Goal: Feedback & Contribution: Contribute content

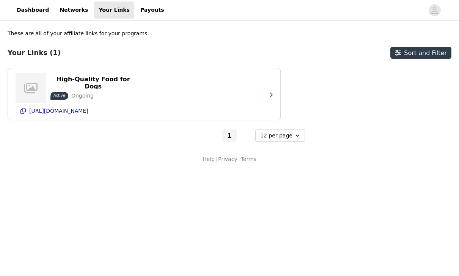
select select "12"
click at [262, 78] on div "High-Quality Food for Dogs Active Ongoing [URL][DOMAIN_NAME]" at bounding box center [144, 94] width 257 height 52
click at [257, 102] on div "High-Quality Food for Dogs Active Ongoing [URL][DOMAIN_NAME]" at bounding box center [144, 94] width 257 height 52
click at [267, 98] on button "button" at bounding box center [270, 95] width 15 height 12
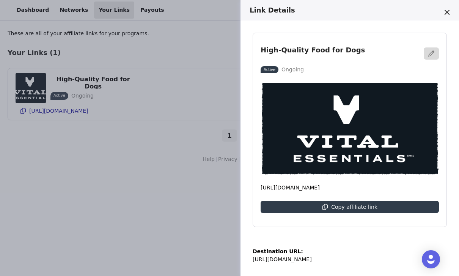
click at [193, 179] on div "Link Details High-Quality Food for Dogs Active Ongoing [URL][DOMAIN_NAME] Copy …" at bounding box center [229, 138] width 459 height 276
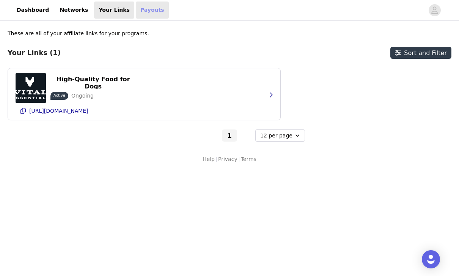
click at [140, 12] on link "Payouts" at bounding box center [152, 10] width 33 height 17
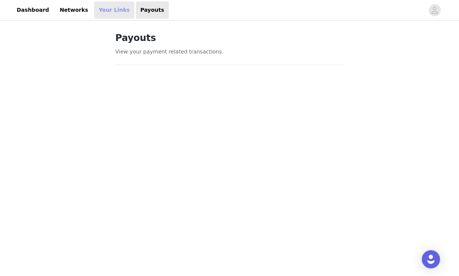
click at [106, 13] on link "Your Links" at bounding box center [114, 10] width 40 height 17
select select "12"
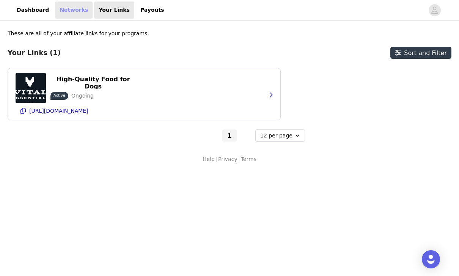
click at [69, 16] on link "Networks" at bounding box center [74, 10] width 38 height 17
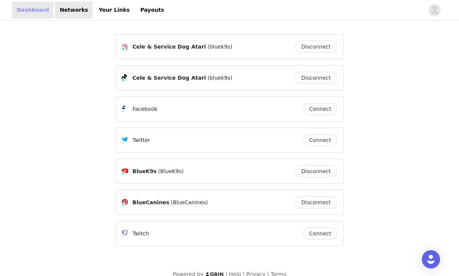
click at [38, 10] on link "Dashboard" at bounding box center [32, 10] width 41 height 17
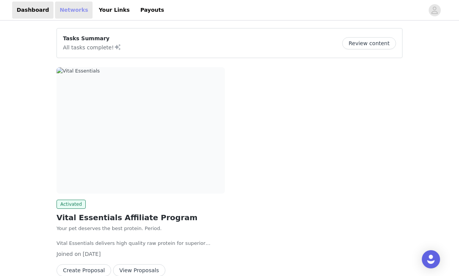
click at [61, 12] on link "Networks" at bounding box center [74, 10] width 38 height 17
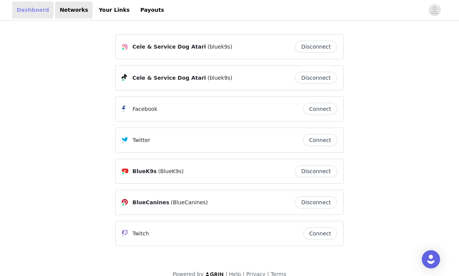
click at [31, 9] on link "Dashboard" at bounding box center [32, 10] width 41 height 17
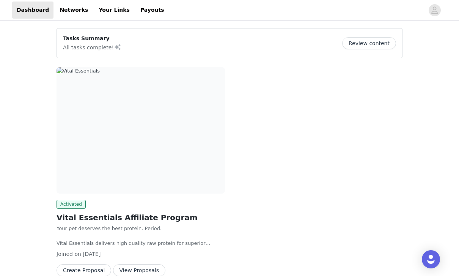
click at [406, 105] on div "Activated Vital Essentials Affiliate Program Your pet deserves the best protein…" at bounding box center [229, 173] width 355 height 221
click at [395, 112] on div "Activated Vital Essentials Affiliate Program Your pet deserves the best protein…" at bounding box center [229, 173] width 355 height 221
click at [374, 47] on button "Review content" at bounding box center [369, 43] width 54 height 12
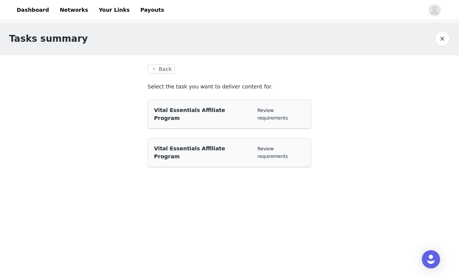
click at [379, 124] on div "Tasks summary Back Select the task you want to deliver content for. Vital Essen…" at bounding box center [229, 103] width 459 height 163
click at [361, 138] on div "Tasks summary Back Select the task you want to deliver content for. Vital Essen…" at bounding box center [229, 103] width 459 height 163
click at [295, 117] on div "Vital Essentials Affiliate Program Review requirements" at bounding box center [229, 114] width 163 height 28
click at [224, 104] on div "Vital Essentials Affiliate Program Review requirements" at bounding box center [229, 114] width 163 height 28
click at [219, 110] on span "Vital Essentials Affiliate Program" at bounding box center [189, 114] width 71 height 14
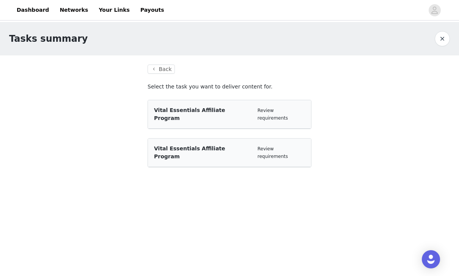
click at [241, 153] on section "Back Select the task you want to deliver content for. Vital Essentials Affiliat…" at bounding box center [229, 120] width 182 height 130
click at [245, 144] on div "Vital Essentials Affiliate Program Review requirements" at bounding box center [229, 152] width 151 height 16
click at [251, 102] on div "Vital Essentials Affiliate Program Review requirements" at bounding box center [229, 114] width 163 height 28
click at [227, 151] on article "Vital Essentials Affiliate Program Review requirements" at bounding box center [229, 152] width 164 height 29
click at [159, 72] on button "Back" at bounding box center [160, 68] width 27 height 9
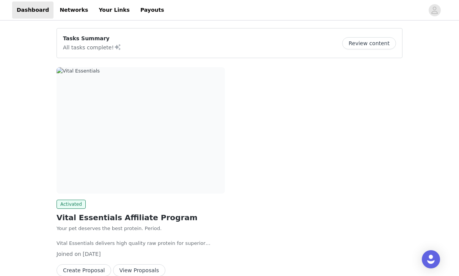
scroll to position [14, 0]
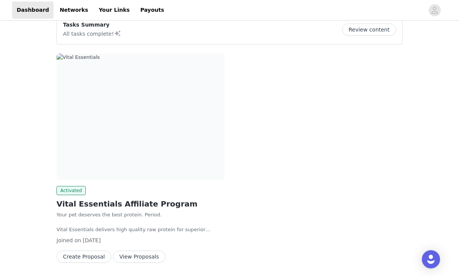
click at [147, 255] on button "View Proposals" at bounding box center [139, 256] width 52 height 12
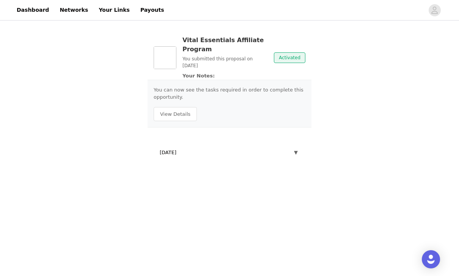
click at [294, 150] on span "▼" at bounding box center [296, 153] width 4 height 8
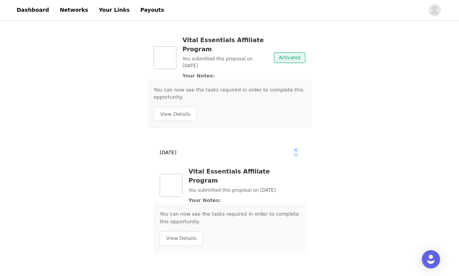
click at [330, 172] on div "Vital Essentials Affiliate Program You submitted this proposal on [DATE] Your N…" at bounding box center [229, 144] width 459 height 245
click at [294, 151] on button "▼" at bounding box center [295, 152] width 7 height 11
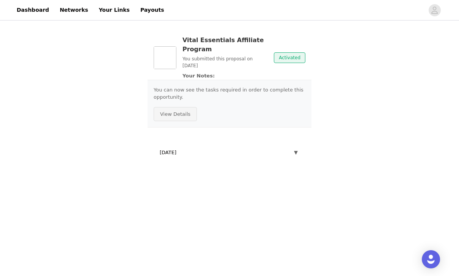
click at [181, 119] on button "View Details" at bounding box center [175, 114] width 43 height 14
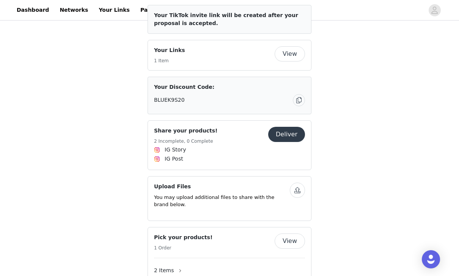
scroll to position [276, 0]
click at [292, 143] on button "Deliver" at bounding box center [286, 134] width 37 height 15
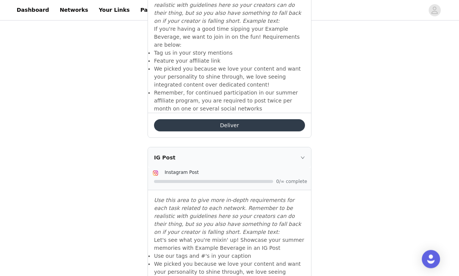
scroll to position [392, 0]
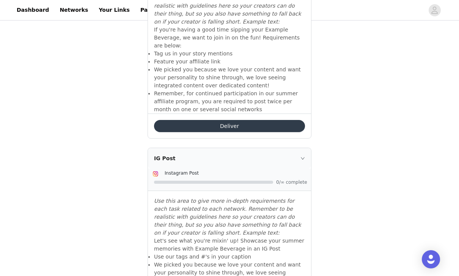
click at [289, 120] on button "Deliver" at bounding box center [229, 126] width 151 height 12
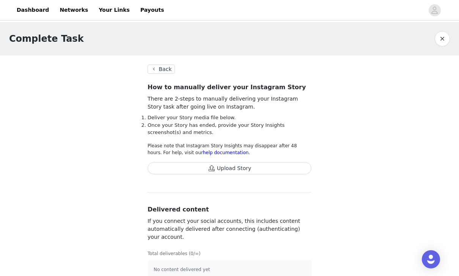
click at [257, 171] on button "Upload Story" at bounding box center [229, 168] width 164 height 12
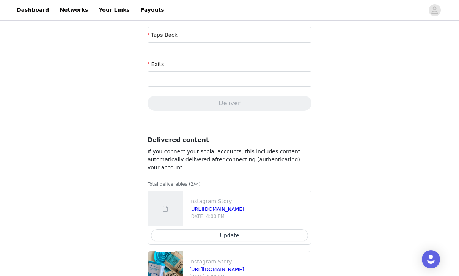
scroll to position [323, 0]
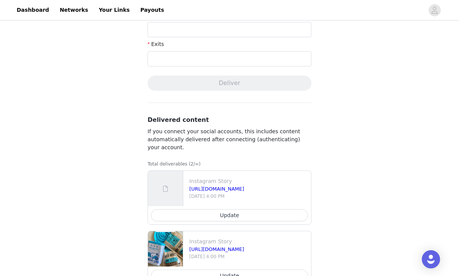
click at [268, 216] on button "Update" at bounding box center [229, 215] width 157 height 12
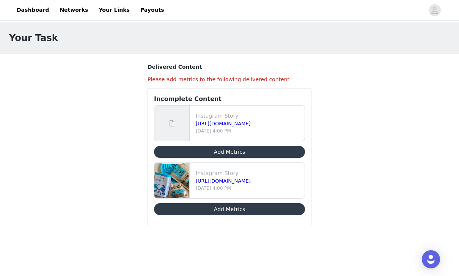
click at [274, 135] on div "Instagram Story [URL][DOMAIN_NAME] [DATE] 4:00 PM" at bounding box center [249, 123] width 112 height 28
click at [270, 140] on div "Instagram Story [URL][DOMAIN_NAME] [DATE] 4:00 PM" at bounding box center [229, 122] width 150 height 35
click at [183, 122] on div at bounding box center [171, 122] width 35 height 35
click at [229, 122] on link "[URL][DOMAIN_NAME]" at bounding box center [223, 124] width 55 height 6
click at [292, 80] on h4 "Please add metrics to the following delivered content" at bounding box center [229, 79] width 164 height 8
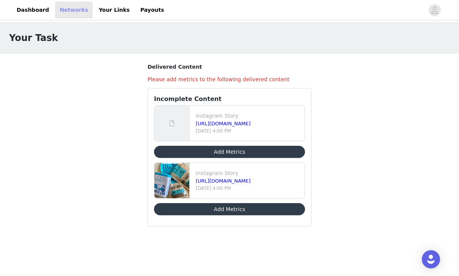
click at [74, 10] on link "Networks" at bounding box center [74, 10] width 38 height 17
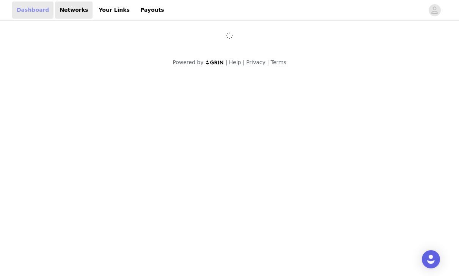
click at [33, 17] on link "Dashboard" at bounding box center [32, 10] width 41 height 17
